Goal: Task Accomplishment & Management: Complete application form

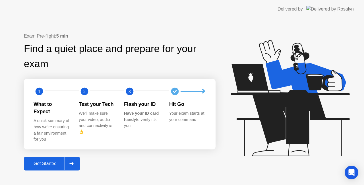
click at [50, 161] on div "Get Started" at bounding box center [45, 163] width 39 height 5
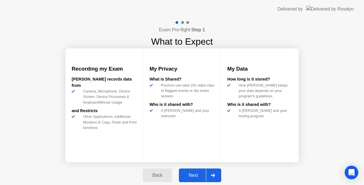
click at [194, 178] on div "Next" at bounding box center [193, 175] width 25 height 5
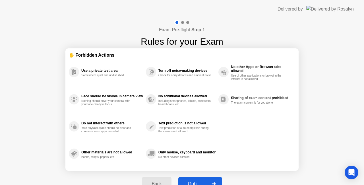
click at [199, 180] on button "Got it" at bounding box center [201, 184] width 44 height 14
select select "**********"
select select "*******"
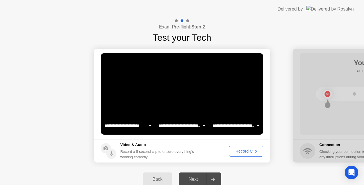
click at [245, 153] on div "Record Clip" at bounding box center [246, 151] width 30 height 5
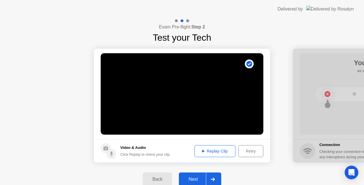
click at [206, 151] on div "Replay Clip" at bounding box center [215, 151] width 37 height 5
click at [203, 150] on icon at bounding box center [203, 151] width 2 height 3
click at [200, 177] on div "Next" at bounding box center [193, 179] width 25 height 5
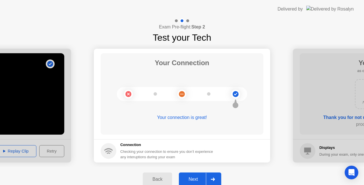
click at [199, 179] on div "Next" at bounding box center [193, 179] width 25 height 5
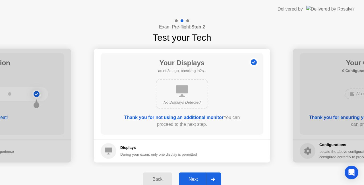
click at [201, 179] on div "Next" at bounding box center [193, 179] width 25 height 5
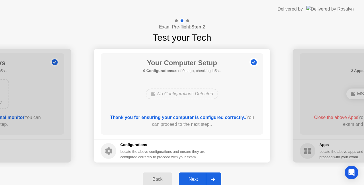
click at [196, 179] on div "Next" at bounding box center [193, 179] width 25 height 5
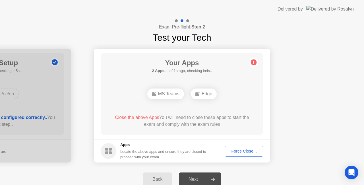
click at [249, 151] on div "Force Close..." at bounding box center [244, 151] width 35 height 5
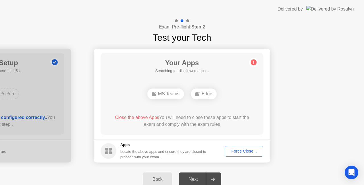
click at [246, 152] on div "Force Close..." at bounding box center [244, 151] width 35 height 5
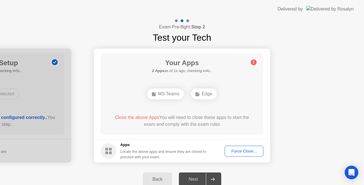
click at [249, 153] on div "Force Close..." at bounding box center [244, 151] width 35 height 5
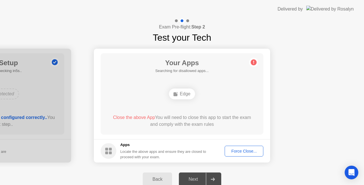
click at [243, 149] on div "Force Close..." at bounding box center [244, 151] width 35 height 5
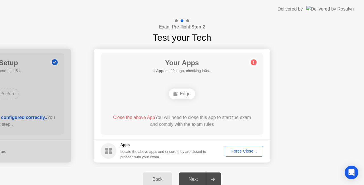
click at [244, 152] on div "Force Close..." at bounding box center [244, 151] width 35 height 5
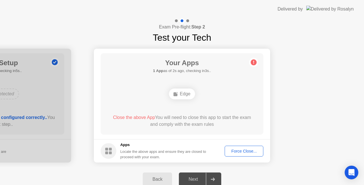
click at [247, 153] on div "Force Close..." at bounding box center [244, 151] width 35 height 5
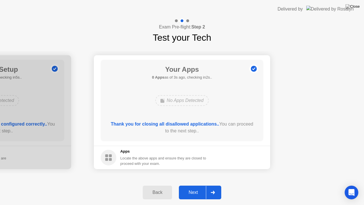
click at [212, 185] on div at bounding box center [213, 192] width 14 height 13
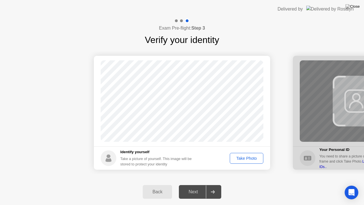
click at [250, 158] on div "Take Photo" at bounding box center [247, 158] width 30 height 5
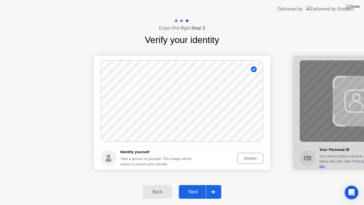
click at [215, 185] on icon at bounding box center [213, 191] width 4 height 3
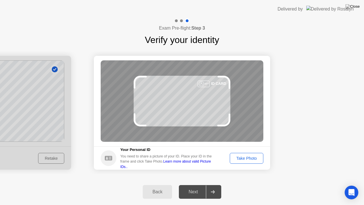
click at [247, 158] on div "Take Photo" at bounding box center [247, 158] width 30 height 5
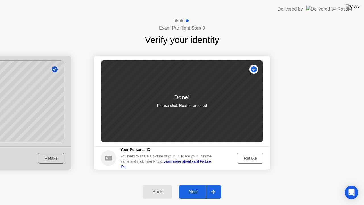
click at [214, 185] on icon at bounding box center [213, 191] width 4 height 3
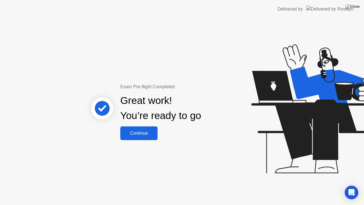
click at [144, 134] on div "Continue" at bounding box center [139, 133] width 34 height 5
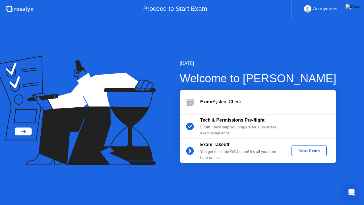
click at [311, 151] on div "Start Exam" at bounding box center [309, 151] width 30 height 5
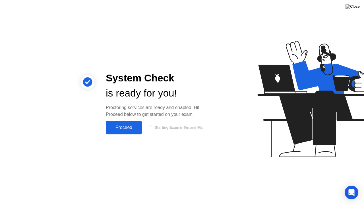
click at [127, 128] on div "Proceed" at bounding box center [124, 127] width 33 height 5
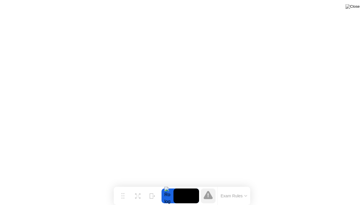
click at [246, 185] on icon at bounding box center [246, 195] width 2 height 1
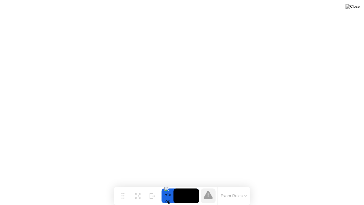
click at [245, 185] on button "Exam Rules" at bounding box center [234, 195] width 30 height 5
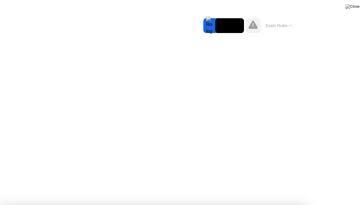
click at [291, 26] on icon at bounding box center [291, 26] width 3 height 2
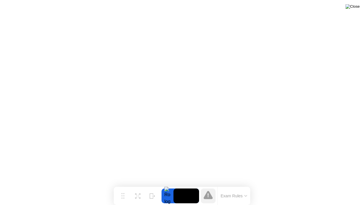
click at [357, 8] on img at bounding box center [353, 6] width 14 height 5
click at [358, 9] on img at bounding box center [353, 6] width 14 height 5
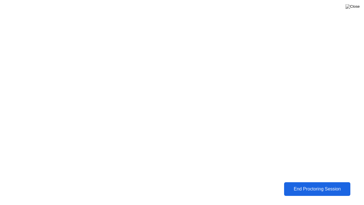
click at [323, 185] on div "End Proctoring Session" at bounding box center [317, 188] width 63 height 5
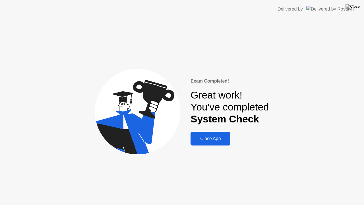
click at [323, 185] on div "Exam Completed! Great work! You've completed System Check Close App" at bounding box center [182, 111] width 364 height 187
click at [204, 137] on div "Close App" at bounding box center [210, 138] width 36 height 5
